Goal: Browse casually

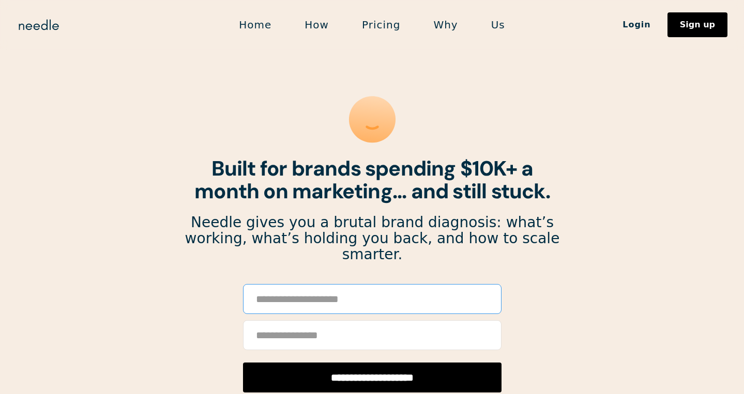
click at [313, 284] on input "Email Form" at bounding box center [372, 299] width 258 height 30
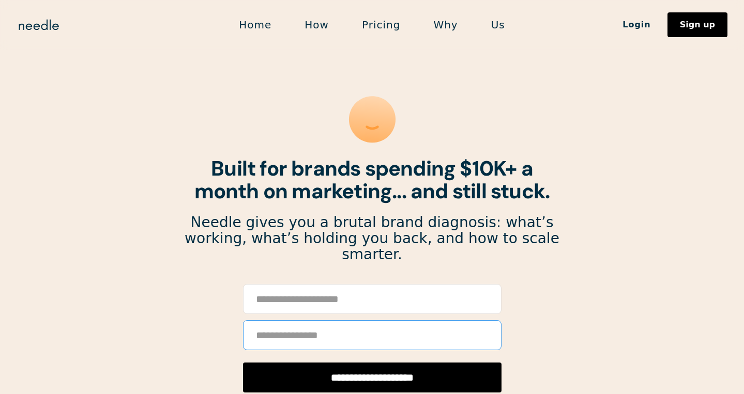
click at [318, 323] on input "Email Form" at bounding box center [372, 335] width 258 height 30
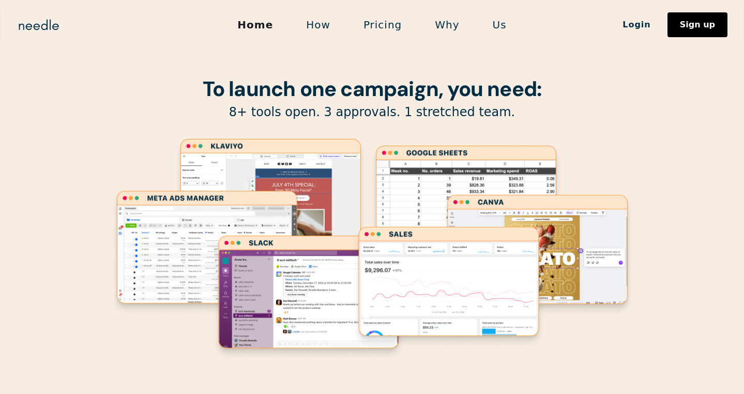
click at [363, 92] on strong "To launch one campaign, you need:" at bounding box center [372, 88] width 339 height 27
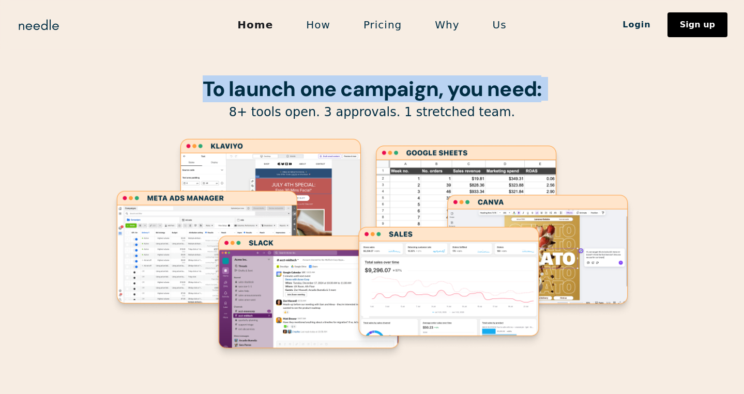
click at [363, 92] on strong "To launch one campaign, you need:" at bounding box center [372, 88] width 339 height 27
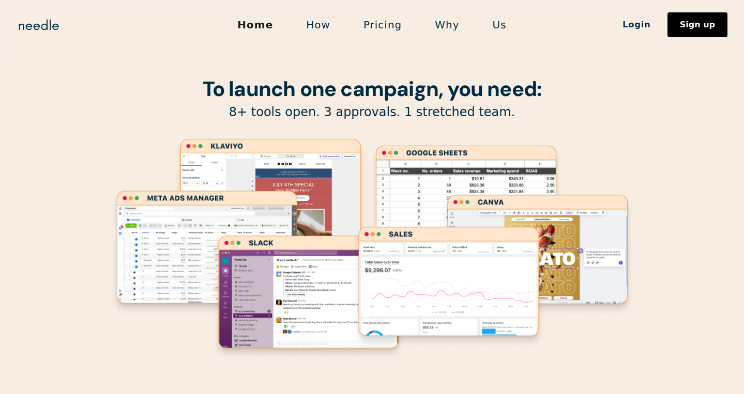
click at [507, 111] on p "8+ tools open. 3 approvals. 1 stretched team." at bounding box center [372, 112] width 527 height 16
click at [374, 84] on strong "To launch one campaign, you need:" at bounding box center [372, 88] width 339 height 27
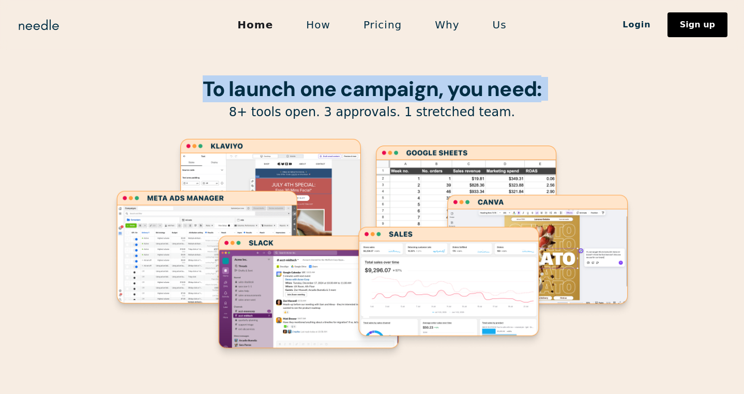
click at [374, 84] on strong "To launch one campaign, you need:" at bounding box center [372, 88] width 339 height 27
click at [455, 92] on strong "To launch one campaign, you need:" at bounding box center [372, 88] width 339 height 27
